Goal: Navigation & Orientation: Understand site structure

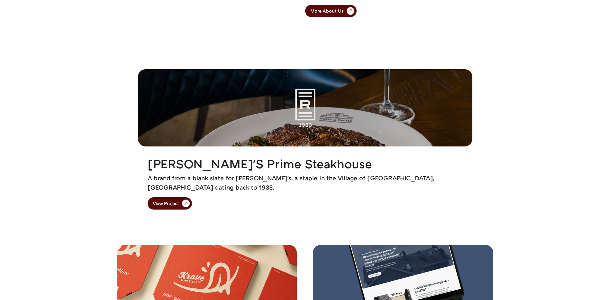
scroll to position [643, 0]
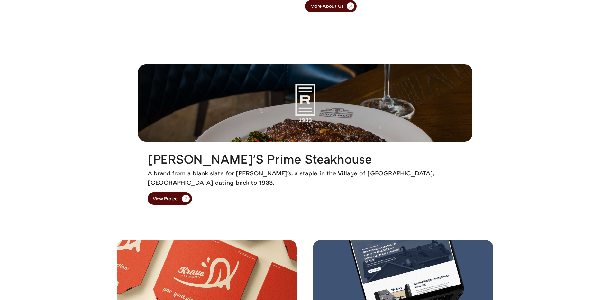
click at [300, 121] on img at bounding box center [305, 102] width 334 height 77
click at [179, 197] on div "View Project" at bounding box center [166, 198] width 26 height 5
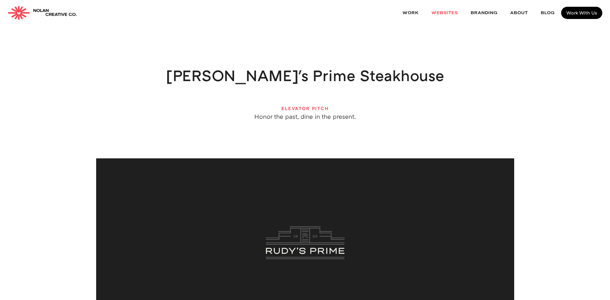
click at [449, 11] on link "websites" at bounding box center [444, 13] width 39 height 17
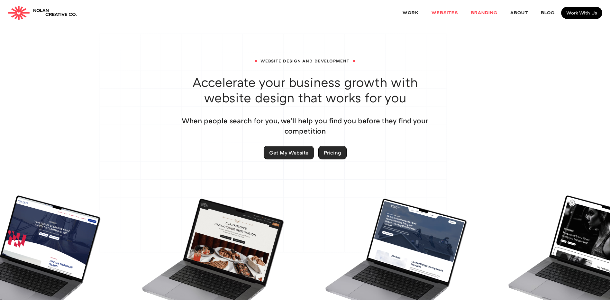
click at [484, 12] on link "Branding" at bounding box center [484, 13] width 40 height 17
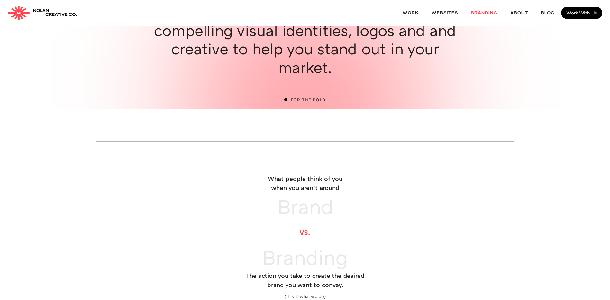
scroll to position [64, 0]
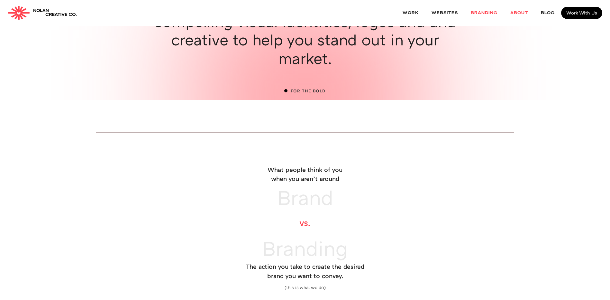
click at [518, 13] on link "About" at bounding box center [519, 13] width 31 height 17
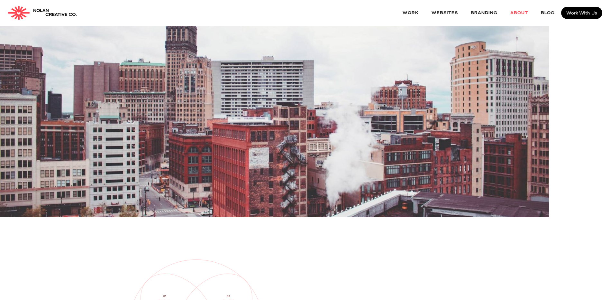
scroll to position [161, 0]
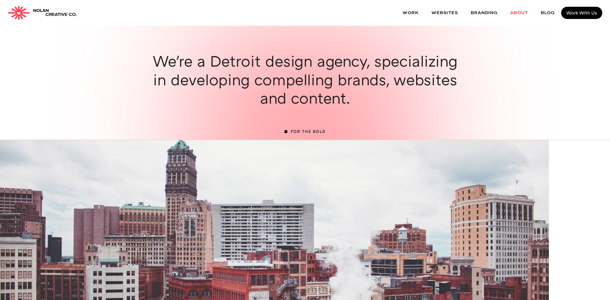
scroll to position [0, 0]
